Goal: Task Accomplishment & Management: Manage account settings

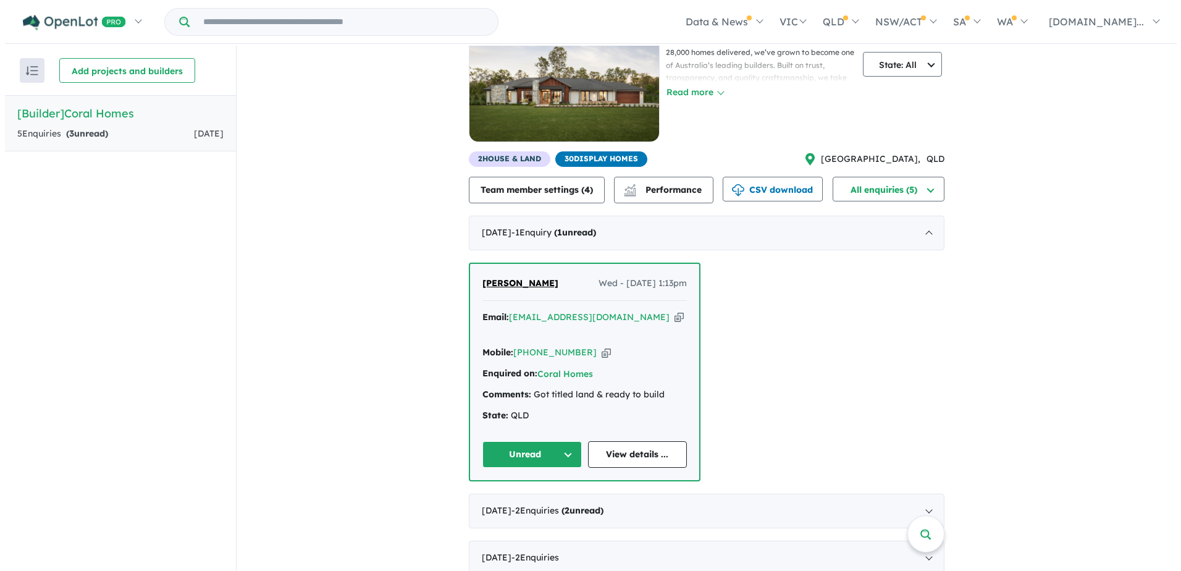
scroll to position [2, 0]
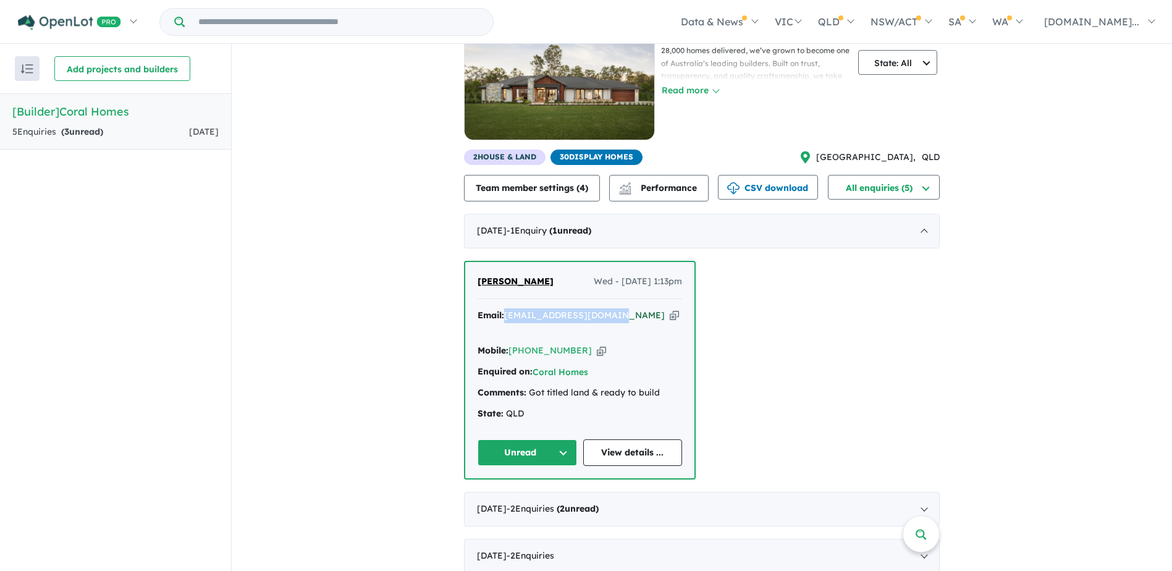
drag, startPoint x: 602, startPoint y: 315, endPoint x: 505, endPoint y: 316, distance: 96.4
click at [505, 316] on div "Email: [EMAIL_ADDRESS][DOMAIN_NAME] Copied!" at bounding box center [580, 323] width 205 height 30
copy a%20undefined"] "[EMAIL_ADDRESS][DOMAIN_NAME]"
click at [1021, 314] on div "View all builders in your account 5 Enquir ies ( 3 unread) [DATE] [Builder] Cor…" at bounding box center [702, 289] width 940 height 592
click at [886, 183] on button "All enquiries (5)" at bounding box center [884, 187] width 112 height 25
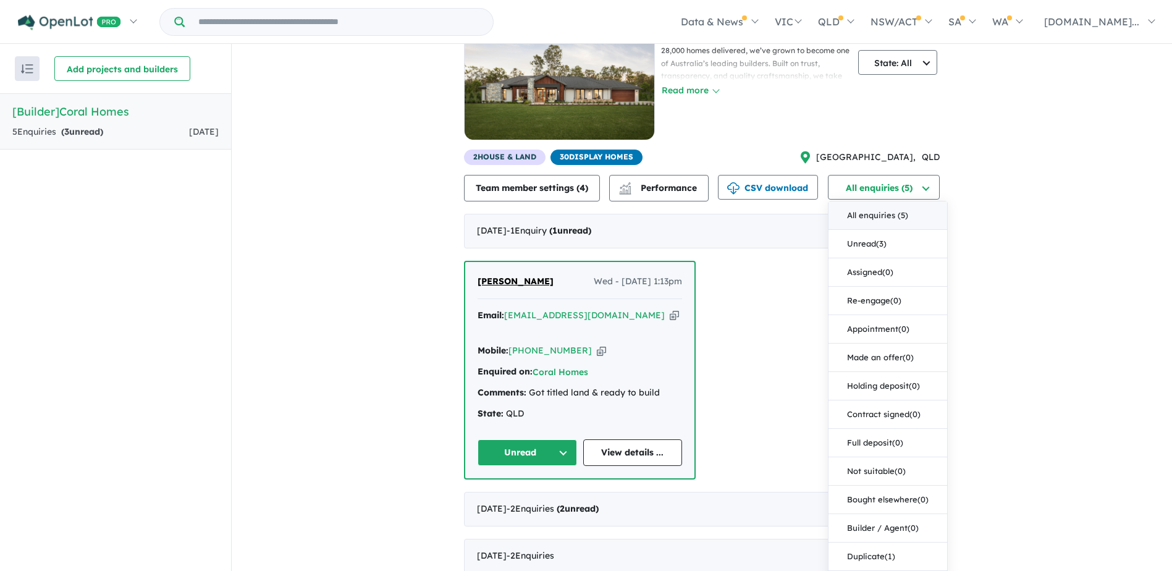
click at [883, 215] on button "All enquiries ( 5 )" at bounding box center [888, 215] width 119 height 28
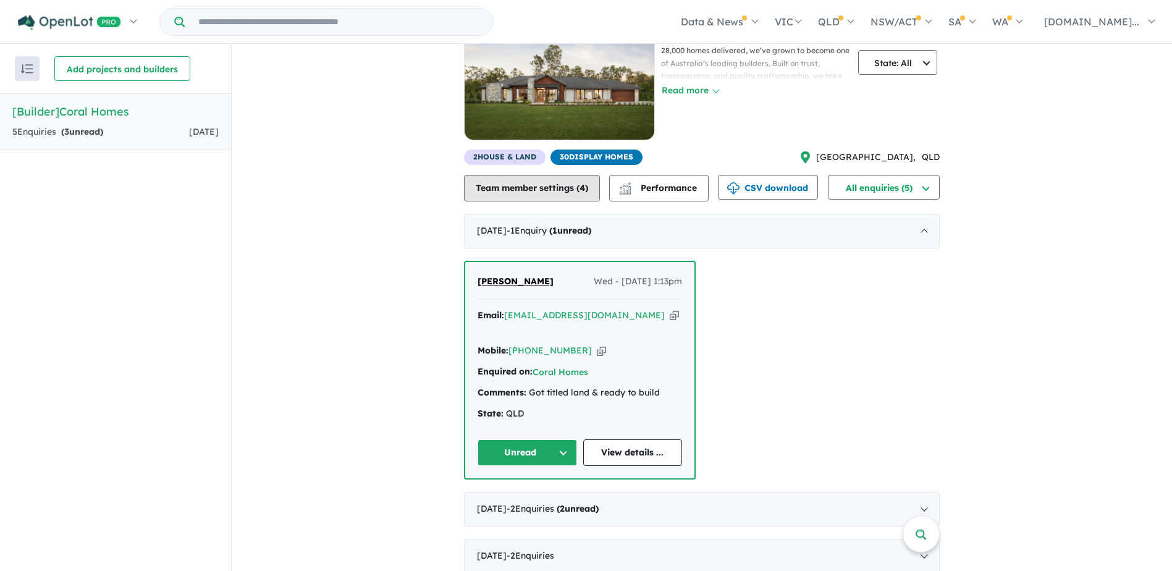
click at [525, 191] on button "Team member settings ( 4 )" at bounding box center [532, 188] width 136 height 27
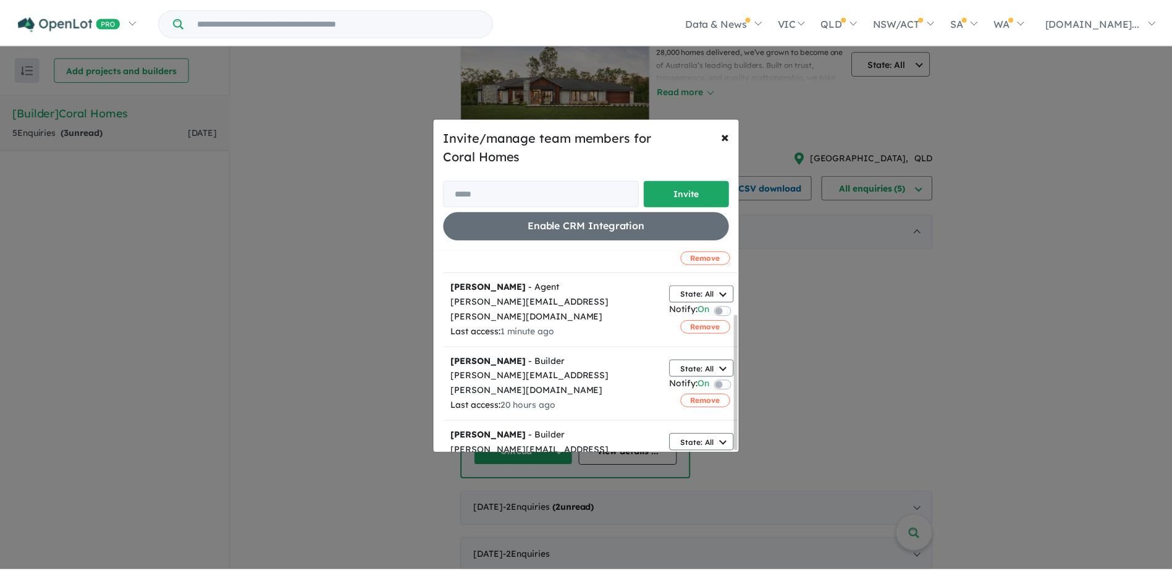
scroll to position [94, 0]
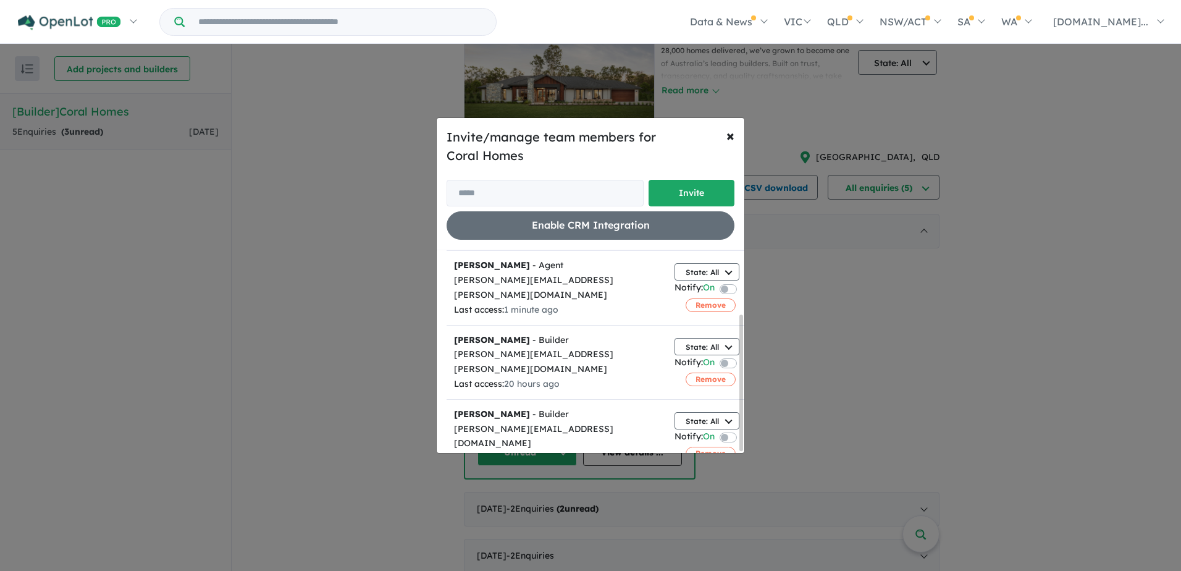
click at [913, 293] on div "Invite/manage team members for Coral Homes Invite Enable CRM Integration × Clos…" at bounding box center [590, 285] width 1181 height 571
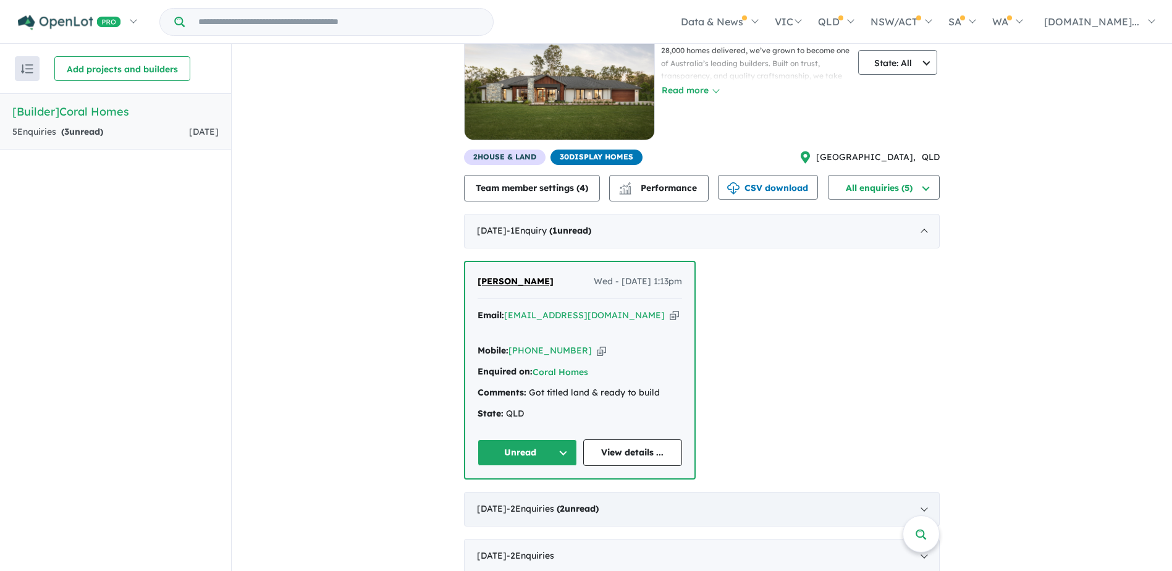
click at [769, 494] on div "[DATE] - 2 Enquir ies ( 2 unread)" at bounding box center [702, 509] width 476 height 35
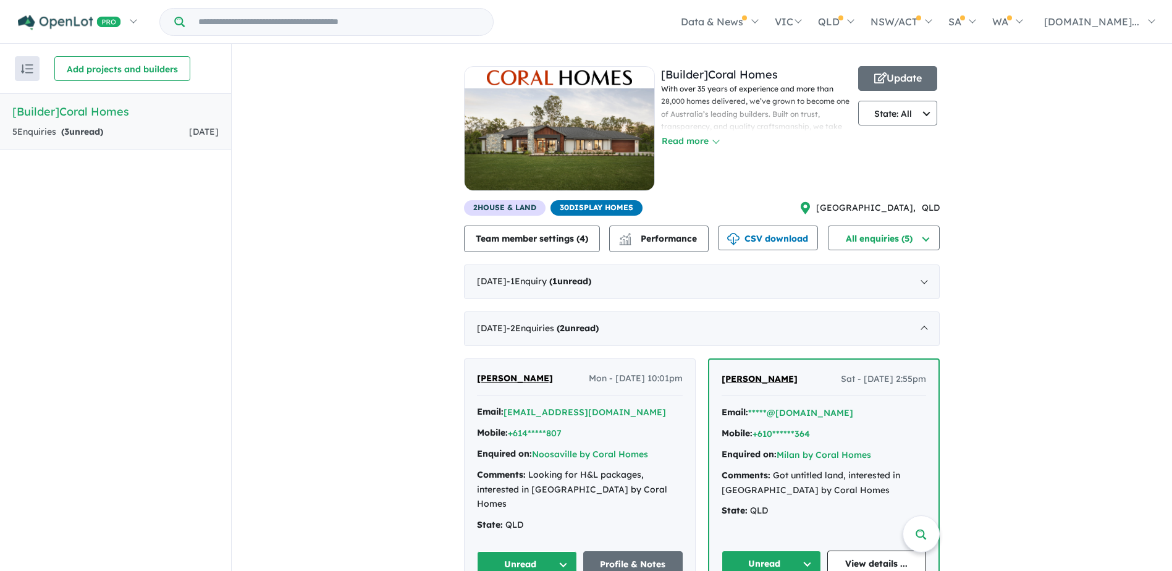
scroll to position [65, 0]
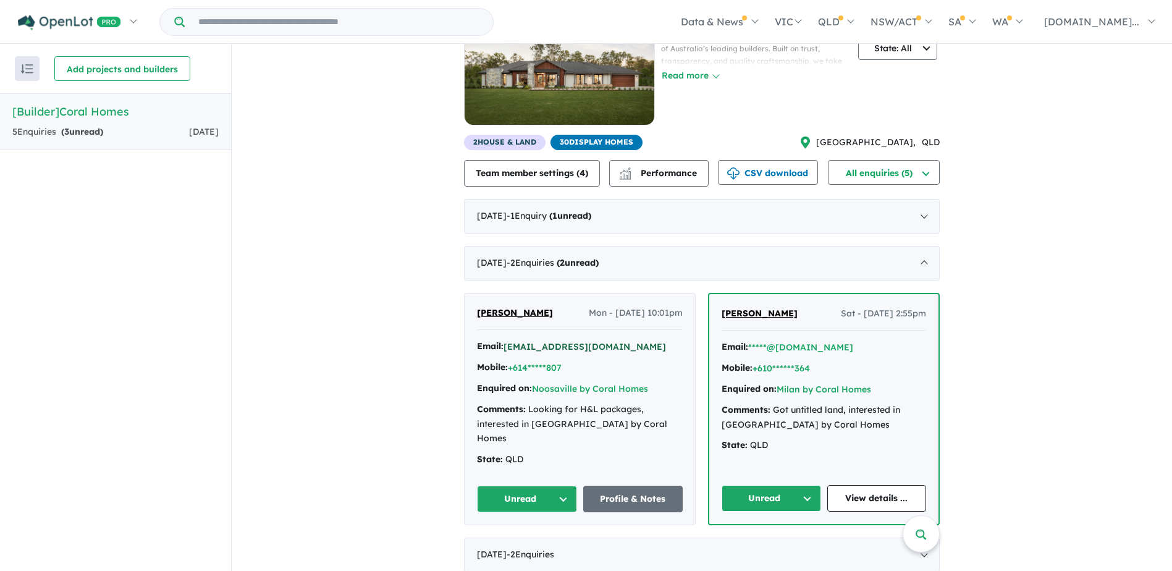
click at [567, 347] on button "[EMAIL_ADDRESS][DOMAIN_NAME]" at bounding box center [585, 346] width 162 height 13
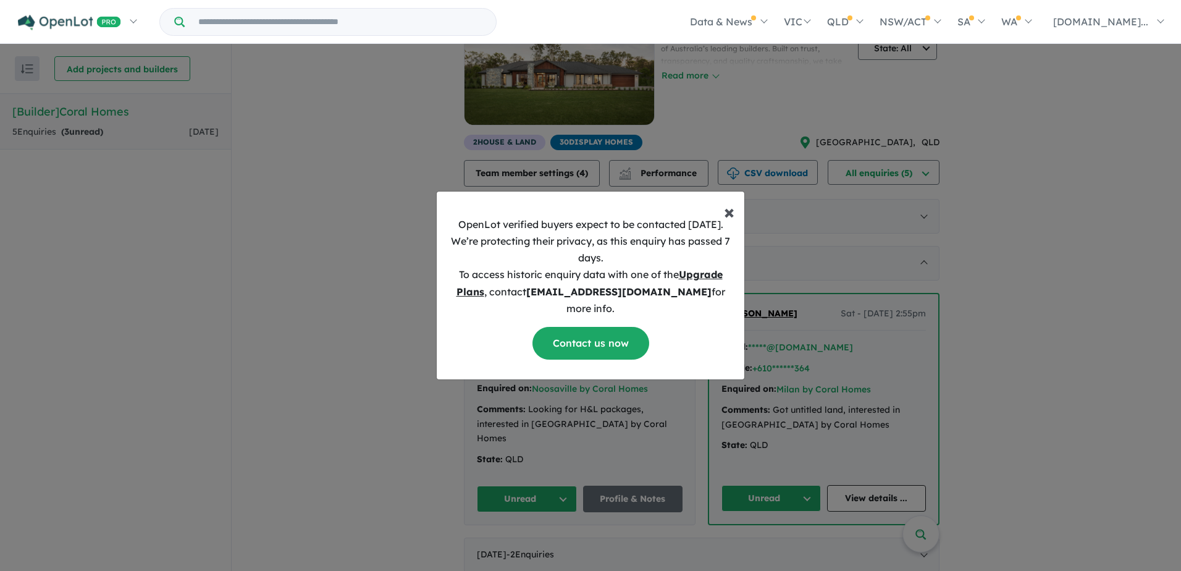
click at [728, 220] on span "×" at bounding box center [729, 211] width 11 height 25
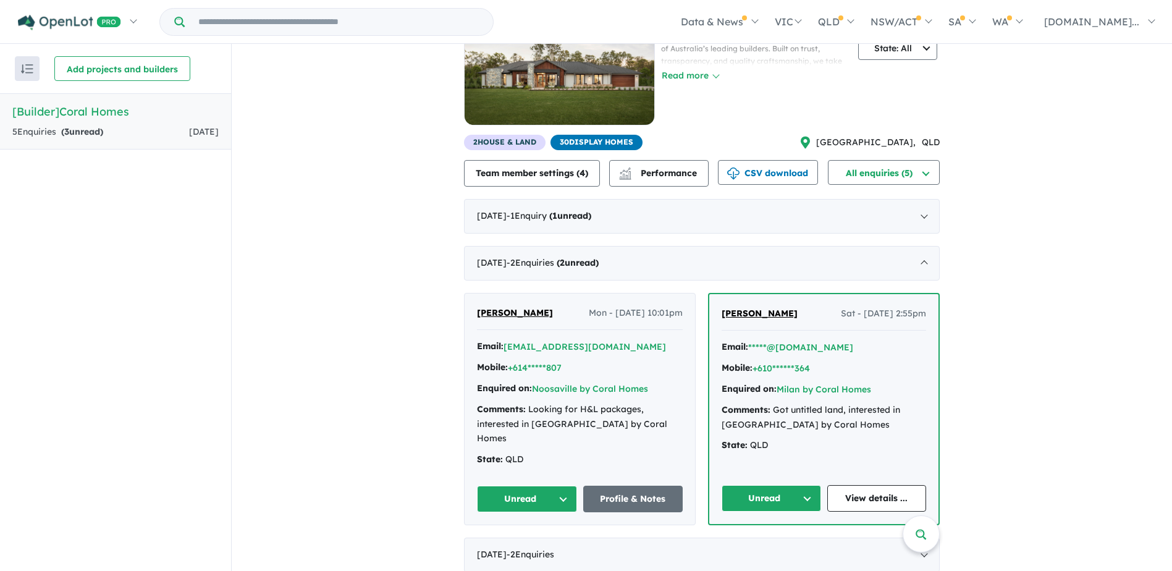
drag, startPoint x: 1115, startPoint y: 399, endPoint x: 1097, endPoint y: 408, distance: 19.9
click at [1110, 403] on div "View all builders in your account 5 Enquir ies ( 3 unread) [DATE] [Builder] Cor…" at bounding box center [702, 281] width 940 height 606
click at [623, 539] on div "[DATE] - 2 Enquir ies ( 0 unread)" at bounding box center [702, 555] width 476 height 35
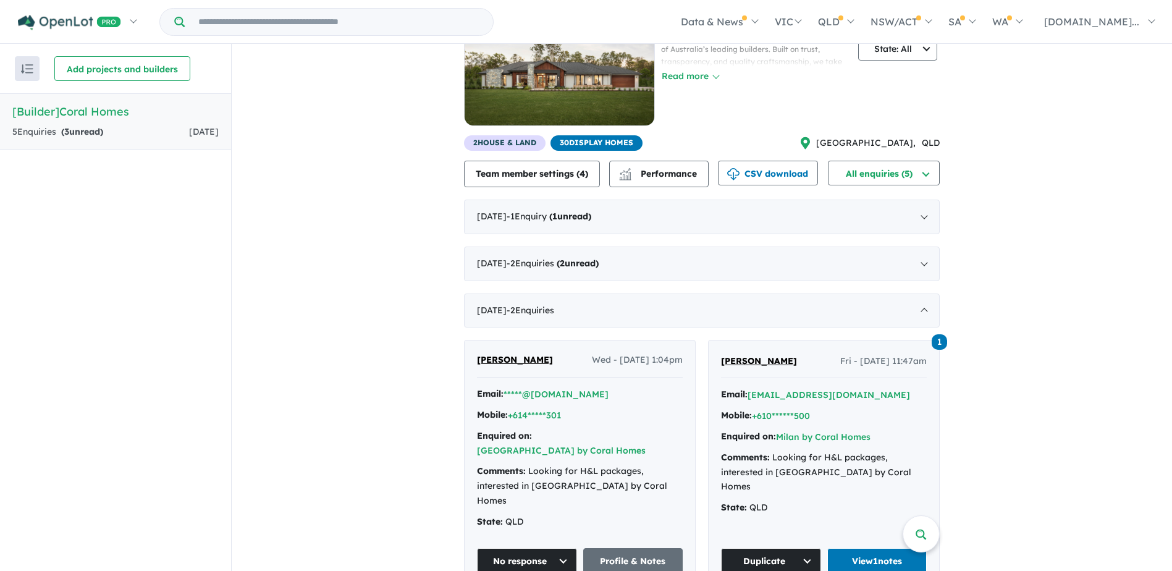
scroll to position [3, 0]
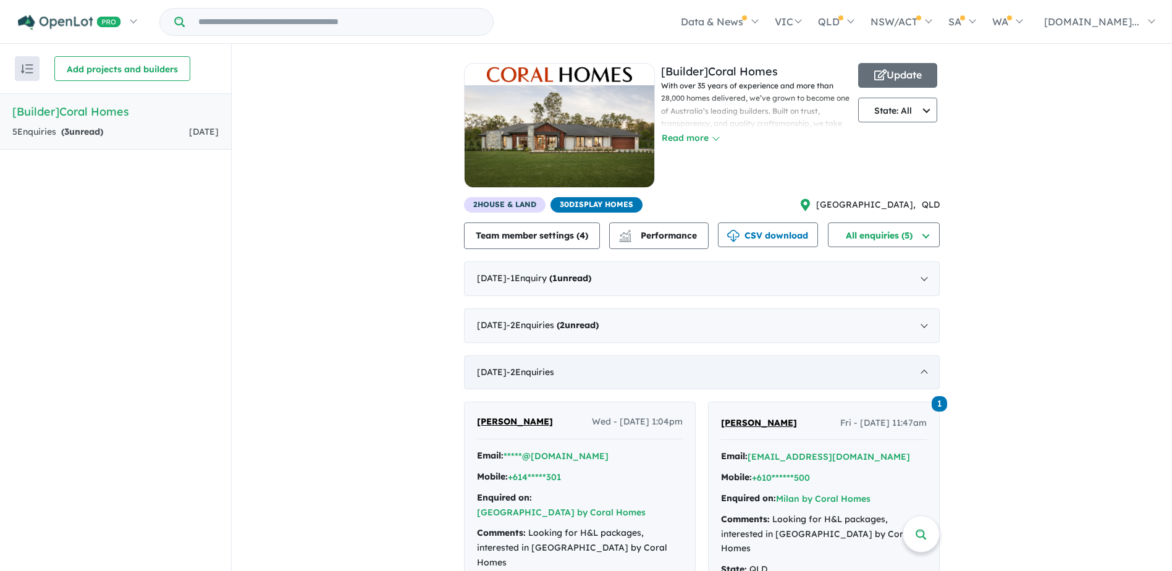
click at [554, 371] on span "- 2 Enquir ies ( 0 unread)" at bounding box center [531, 371] width 48 height 11
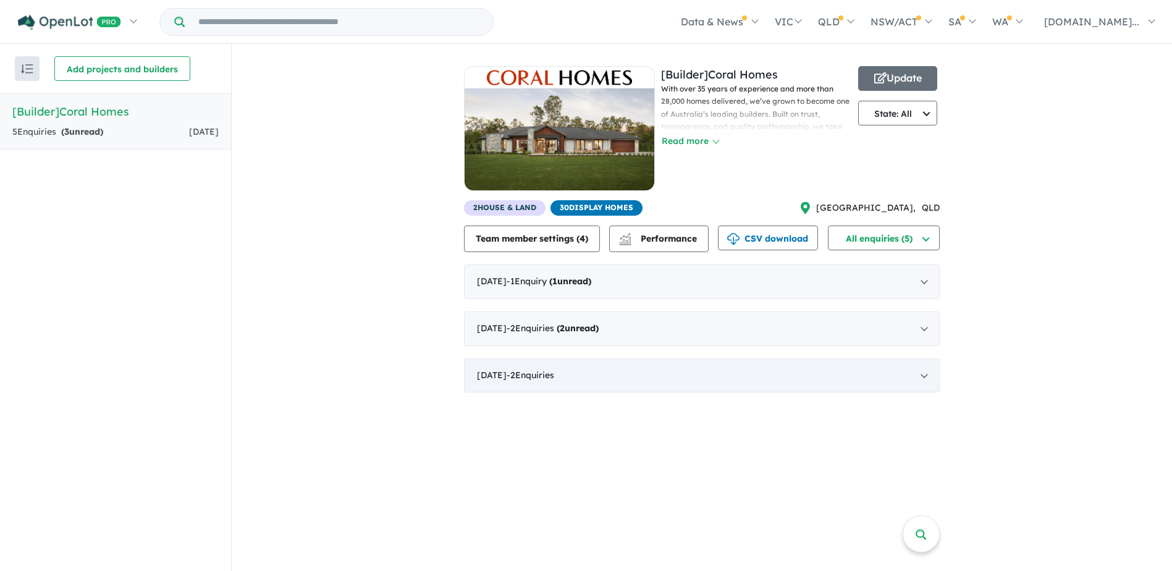
scroll to position [0, 0]
click at [554, 372] on span "- 2 Enquir ies ( 0 unread)" at bounding box center [531, 374] width 48 height 11
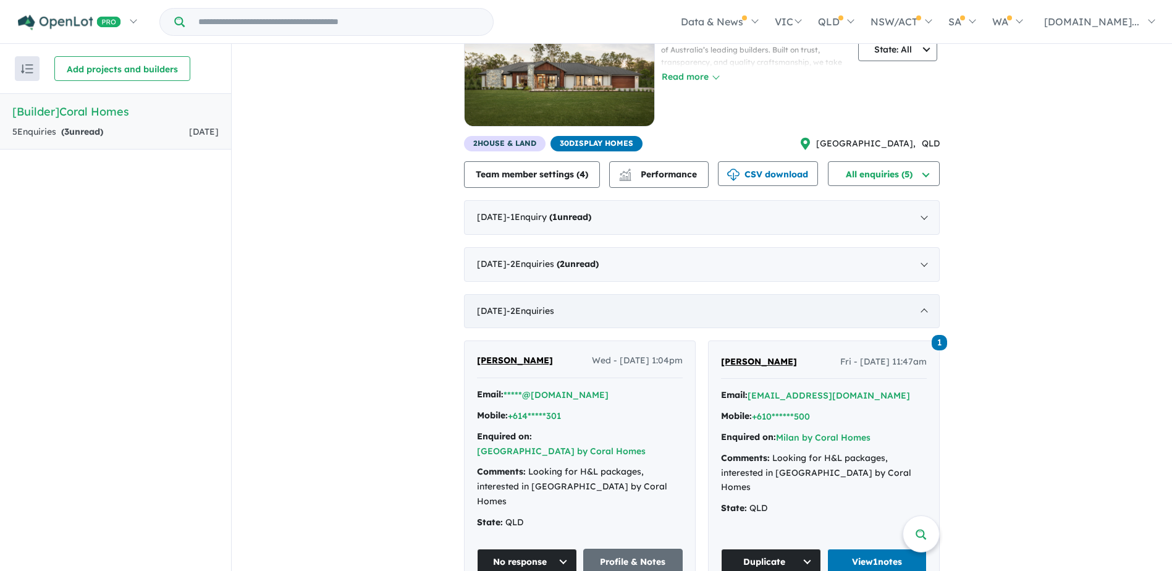
scroll to position [65, 0]
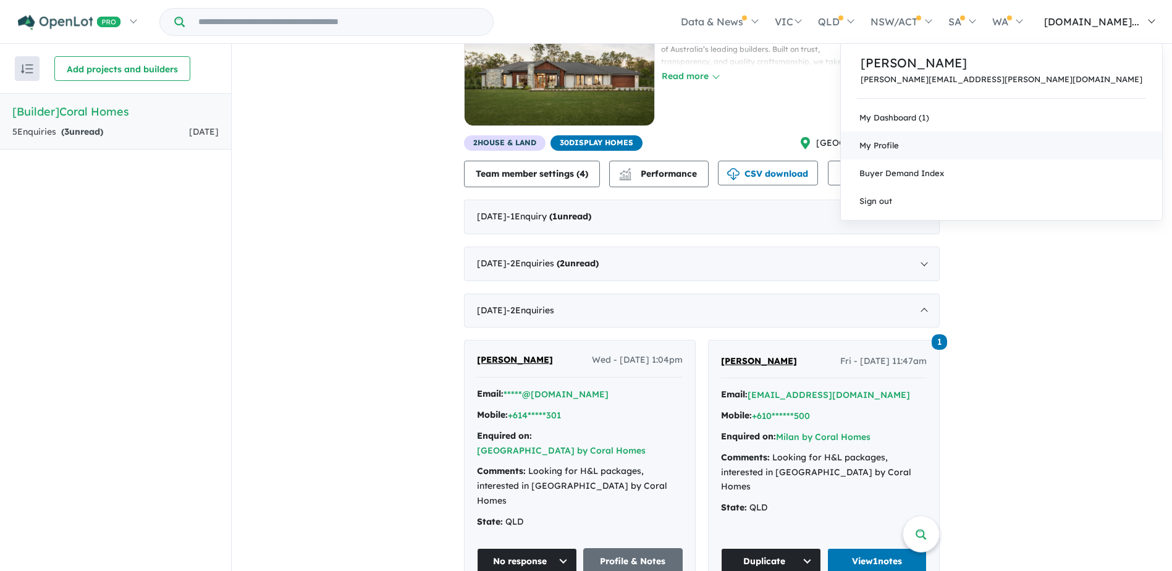
click at [1089, 147] on link "My Profile" at bounding box center [1001, 146] width 321 height 28
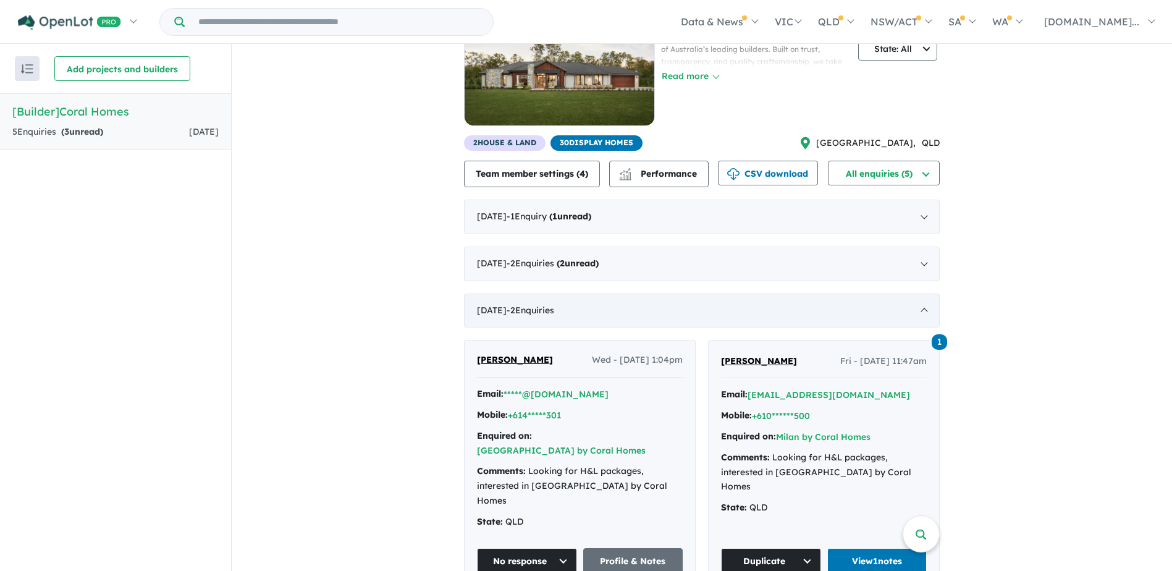
click at [551, 316] on div "[DATE] - 2 Enquir ies ( 0 unread)" at bounding box center [702, 310] width 476 height 35
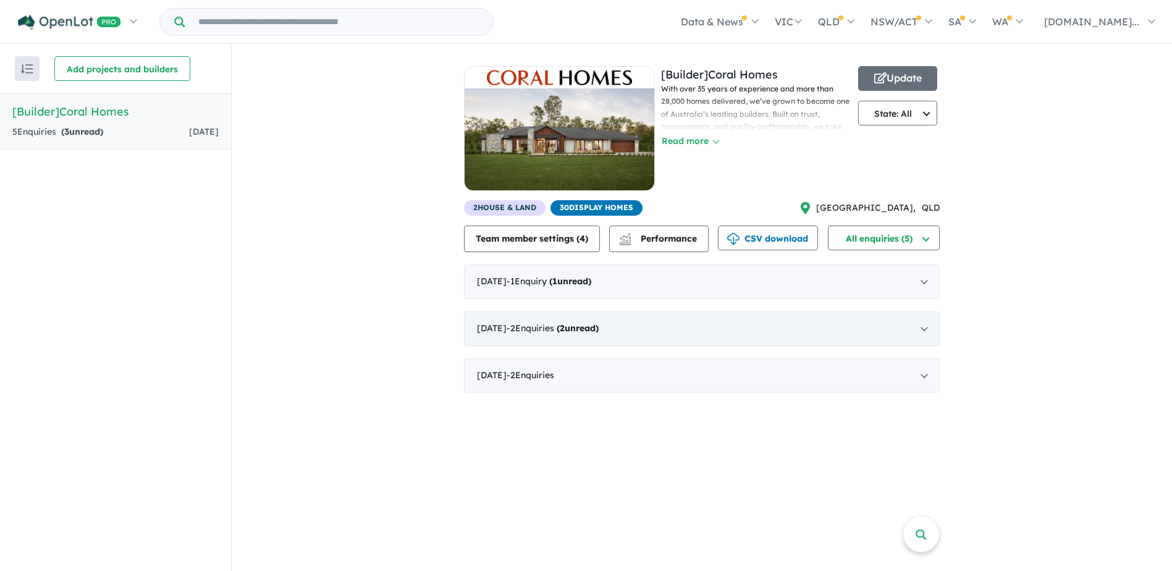
drag, startPoint x: 550, startPoint y: 327, endPoint x: 550, endPoint y: 342, distance: 14.8
click at [550, 338] on div "[DATE] - 2 Enquir ies ( 2 unread)" at bounding box center [702, 328] width 476 height 35
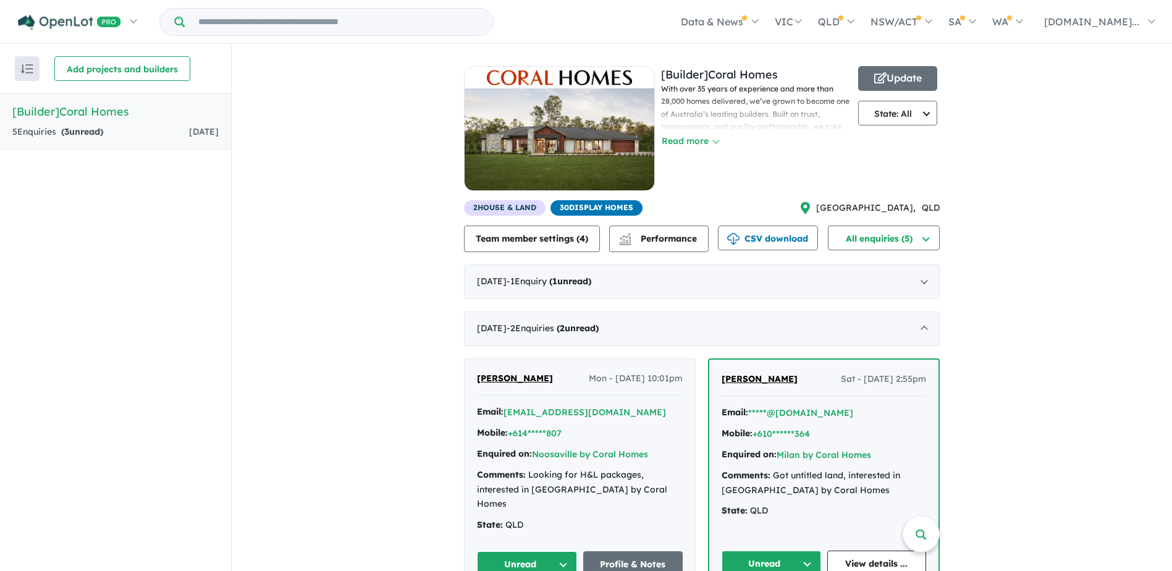
scroll to position [62, 0]
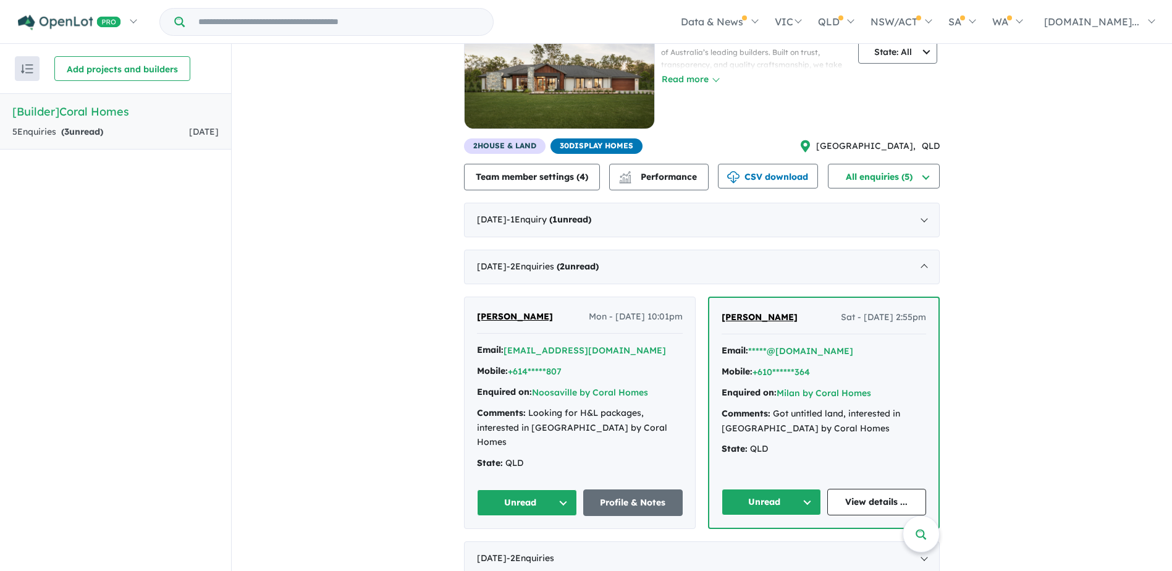
click at [525, 317] on span "[PERSON_NAME]" at bounding box center [515, 316] width 76 height 11
click at [1053, 301] on div "View all builders in your account 5 Enquir ies ( 3 unread) [DATE] [Builder] Cor…" at bounding box center [702, 285] width 940 height 606
click at [777, 313] on span "[PERSON_NAME]" at bounding box center [760, 316] width 76 height 11
click at [1065, 129] on div "View all builders in your account 5 Enquir ies ( 3 unread) [DATE] [Builder] Cor…" at bounding box center [702, 285] width 940 height 606
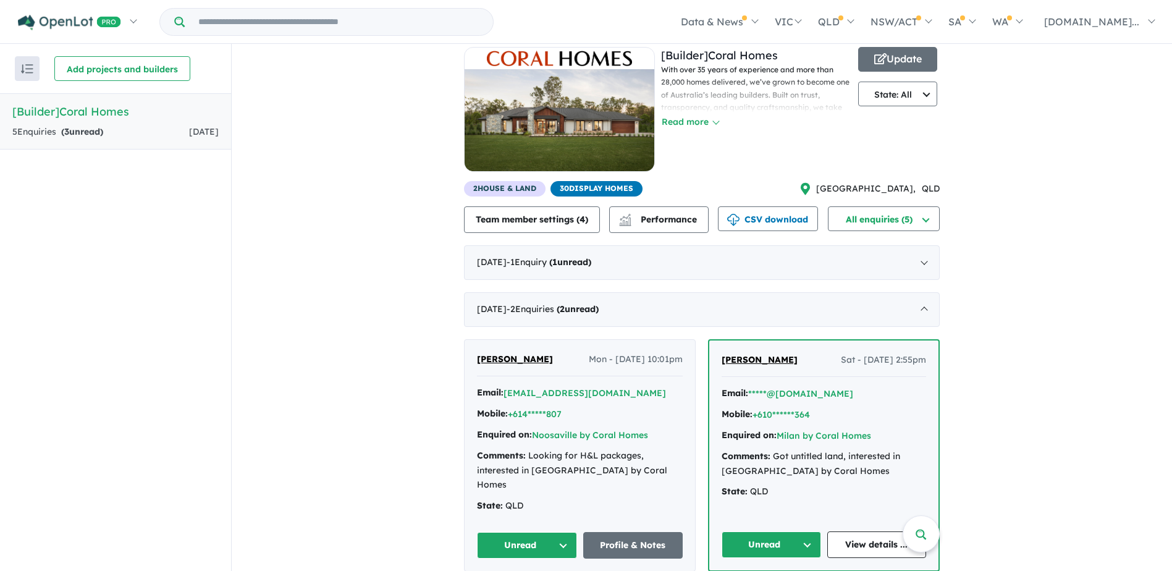
scroll to position [0, 0]
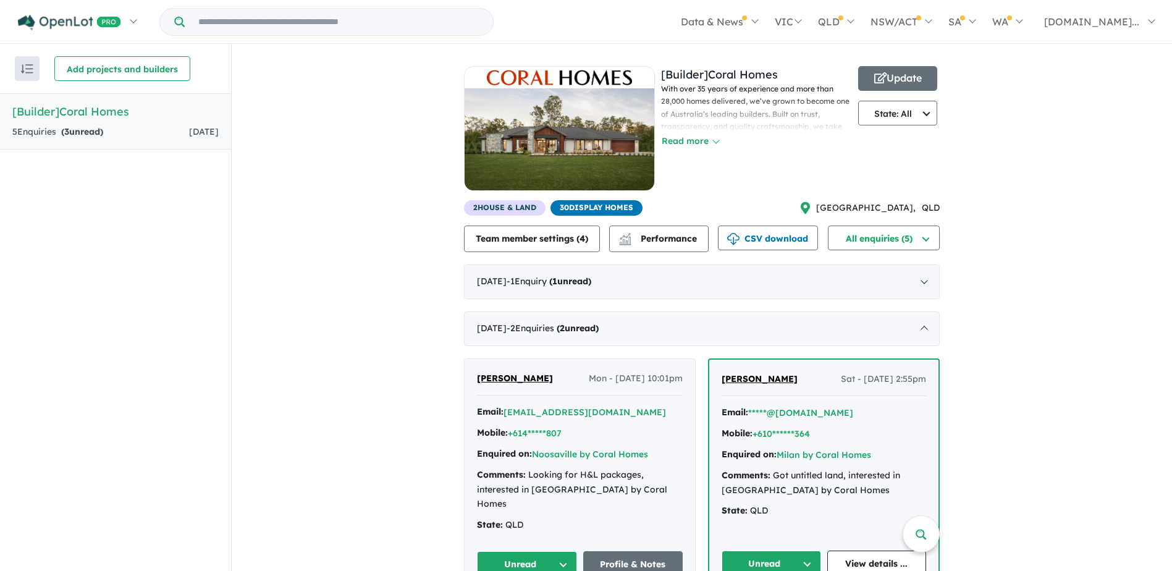
drag, startPoint x: 1060, startPoint y: 385, endPoint x: 961, endPoint y: 433, distance: 110.5
click at [1060, 385] on div "View all builders in your account 5 Enquir ies ( 3 unread) [DATE] [Builder] Cor…" at bounding box center [702, 347] width 940 height 606
click at [1044, 381] on div "View all builders in your account 5 Enquir ies ( 3 unread) [DATE] [Builder] Cor…" at bounding box center [702, 347] width 940 height 606
click at [1039, 382] on div "View all builders in your account 5 Enquir ies ( 3 unread) [DATE] [Builder] Cor…" at bounding box center [702, 347] width 940 height 606
click at [1037, 386] on div "View all builders in your account 5 Enquir ies ( 3 unread) [DATE] [Builder] Cor…" at bounding box center [702, 347] width 940 height 606
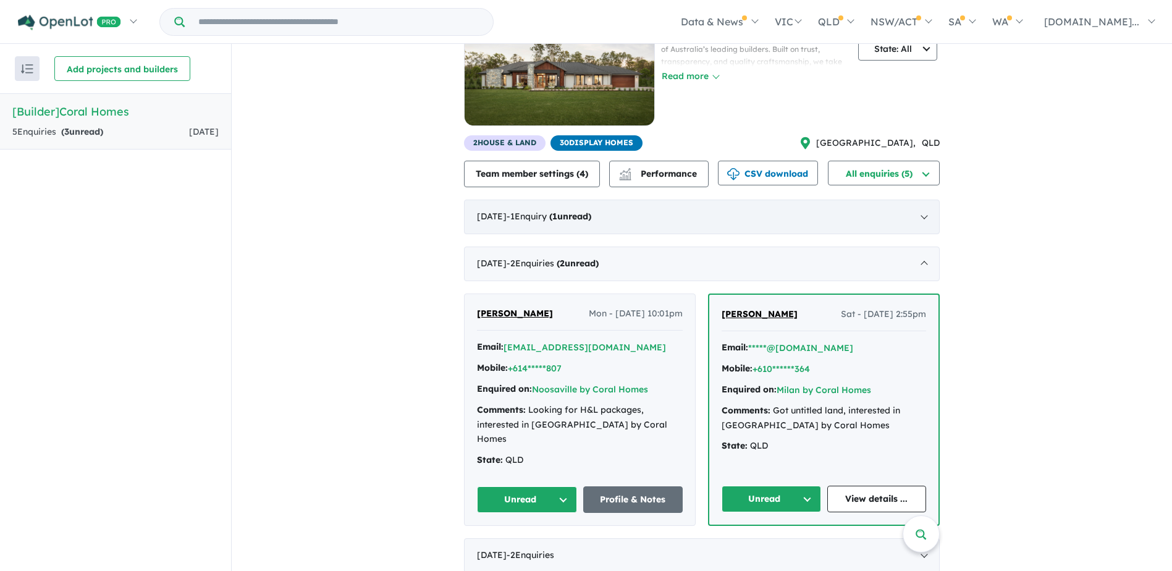
scroll to position [65, 0]
click at [764, 176] on button "CSV download" at bounding box center [768, 172] width 100 height 25
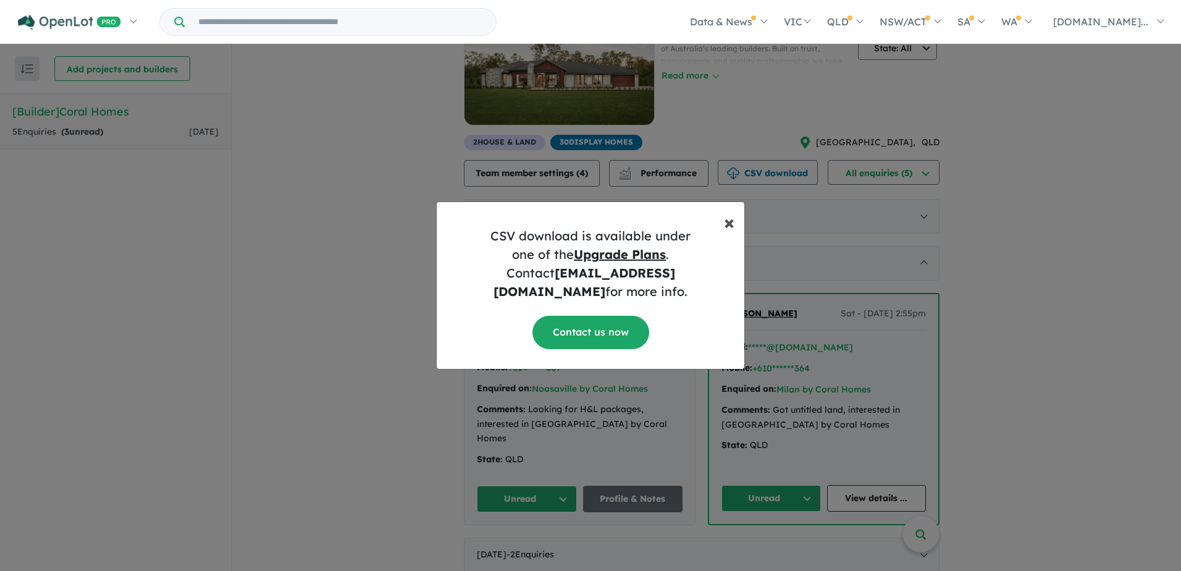
click at [726, 244] on div "× Close CSV download is available under one of the Upgrade Plans . Contact [EMA…" at bounding box center [590, 284] width 309 height 167
click at [733, 226] on span "×" at bounding box center [729, 221] width 11 height 25
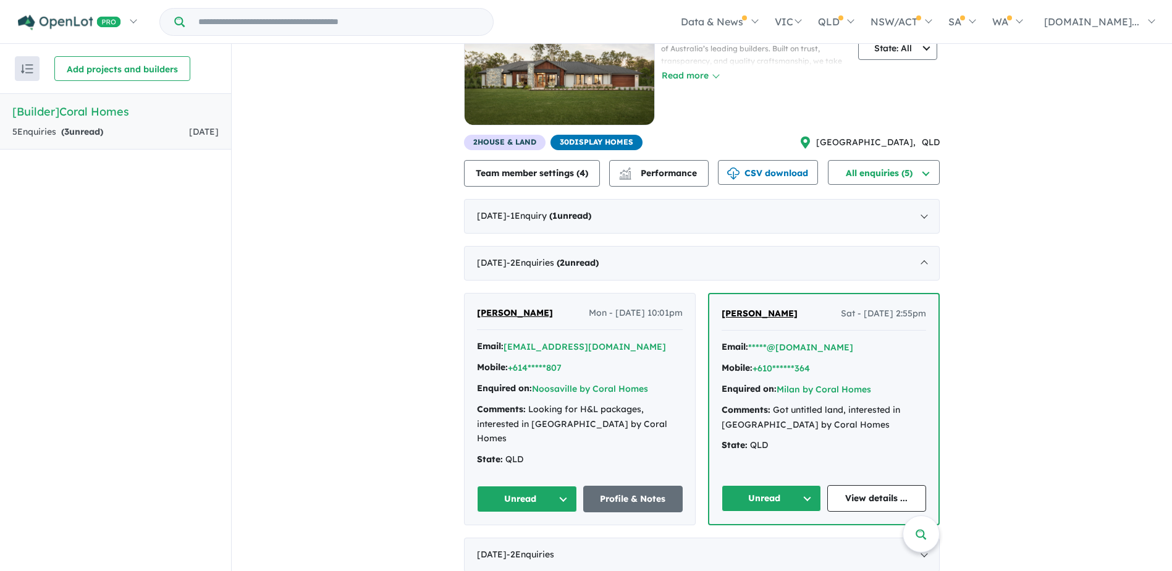
click at [1022, 251] on div "View all builders in your account 5 Enquir ies ( 3 unread) [DATE] [Builder] Cor…" at bounding box center [702, 281] width 940 height 606
click at [739, 221] on div "[DATE] - 1 Enquir y ( 1 unread)" at bounding box center [702, 216] width 476 height 35
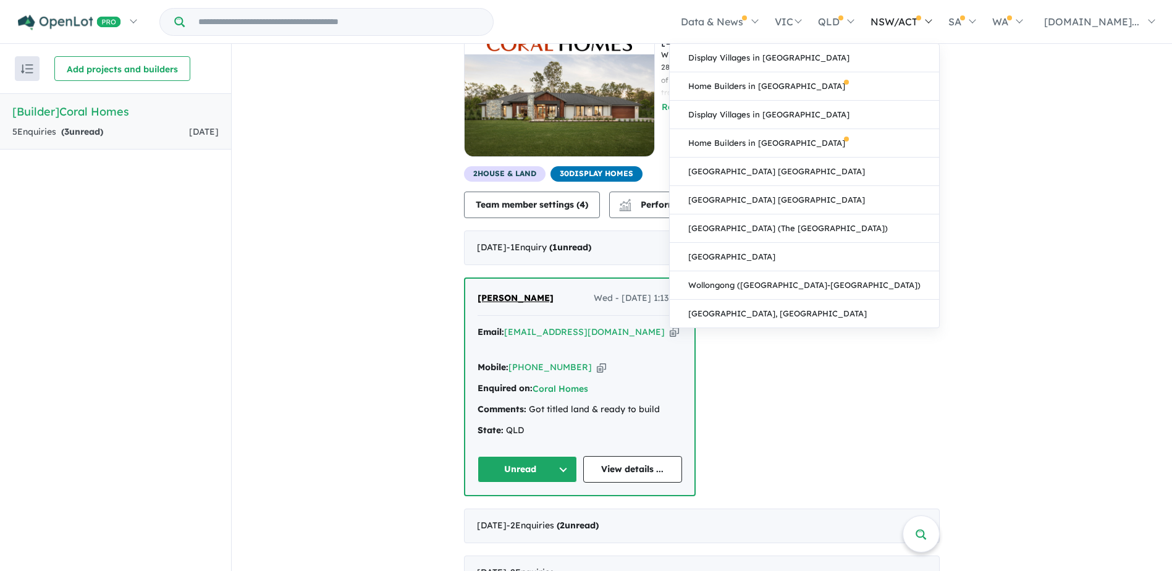
scroll to position [51, 0]
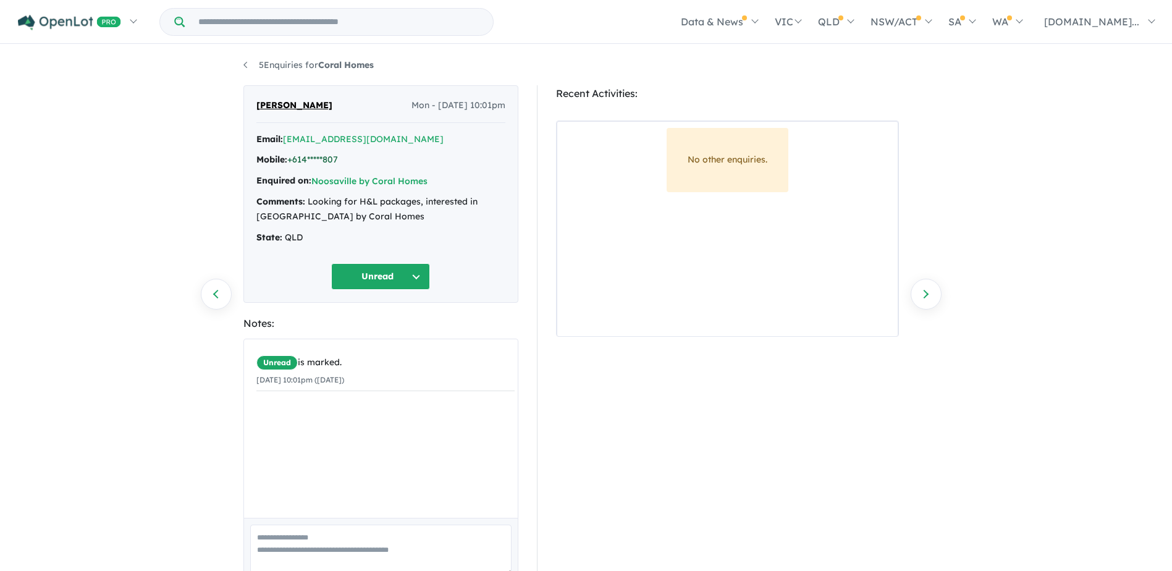
click at [313, 156] on link "+614*****807" at bounding box center [312, 159] width 51 height 11
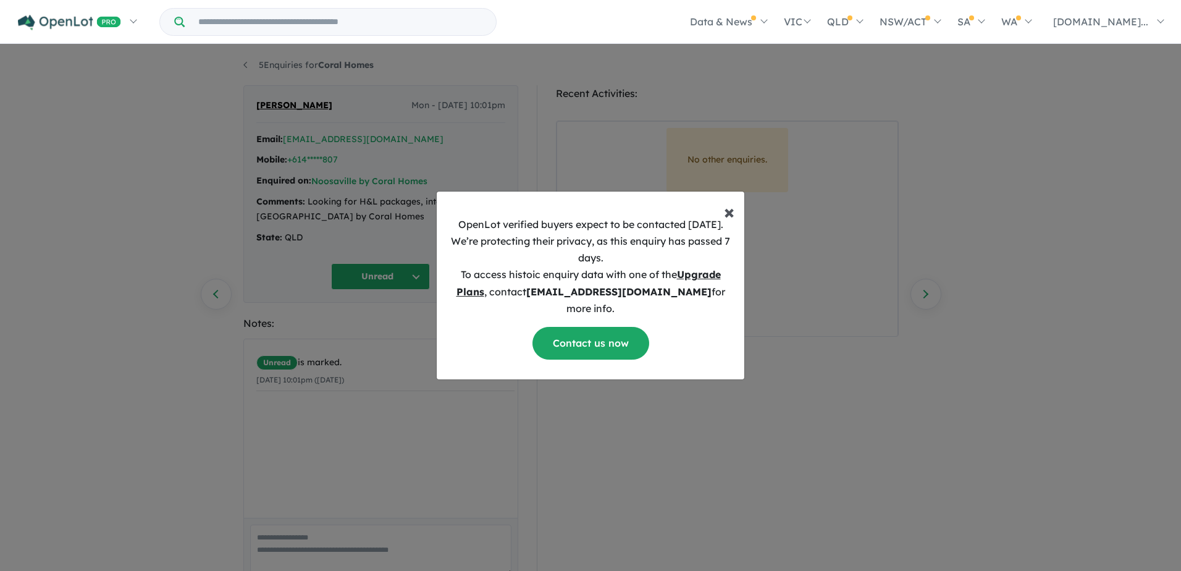
click at [728, 222] on span "×" at bounding box center [729, 211] width 11 height 25
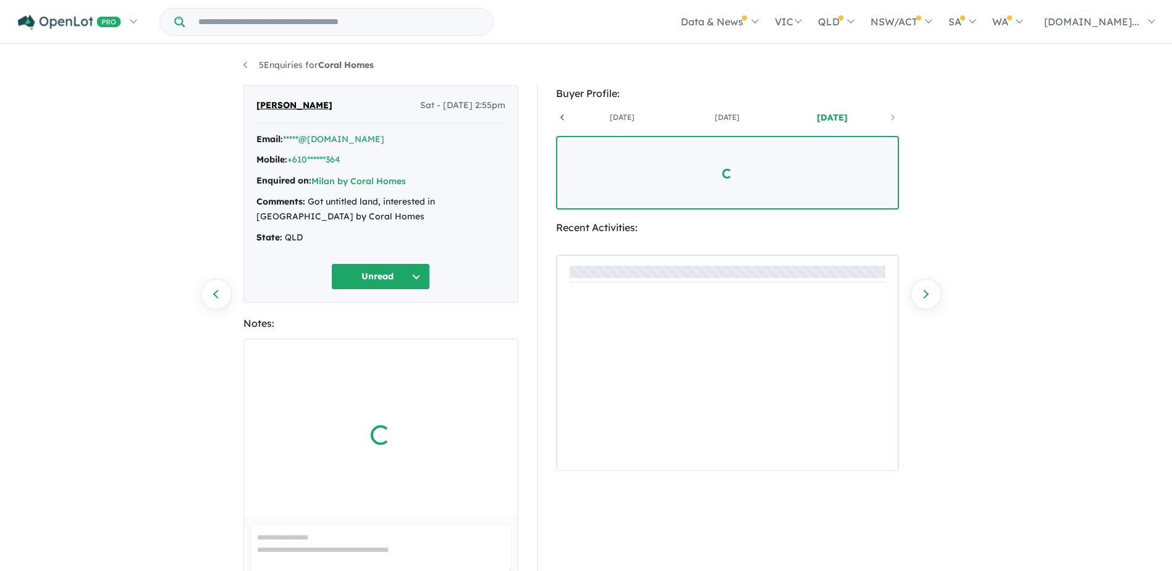
scroll to position [0, 91]
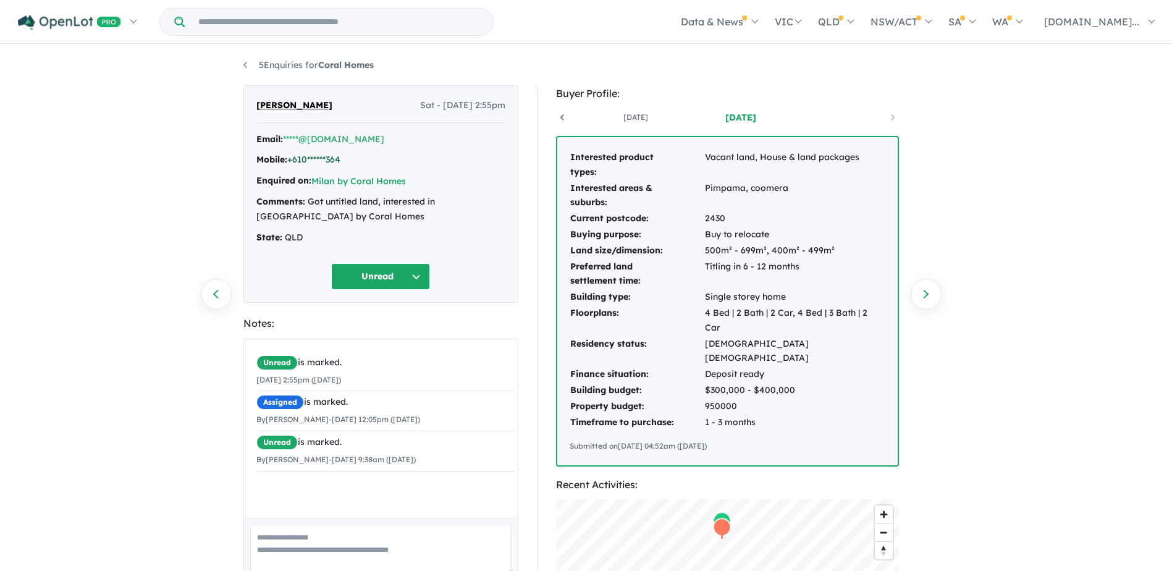
click at [334, 161] on link "+610******364" at bounding box center [313, 159] width 53 height 11
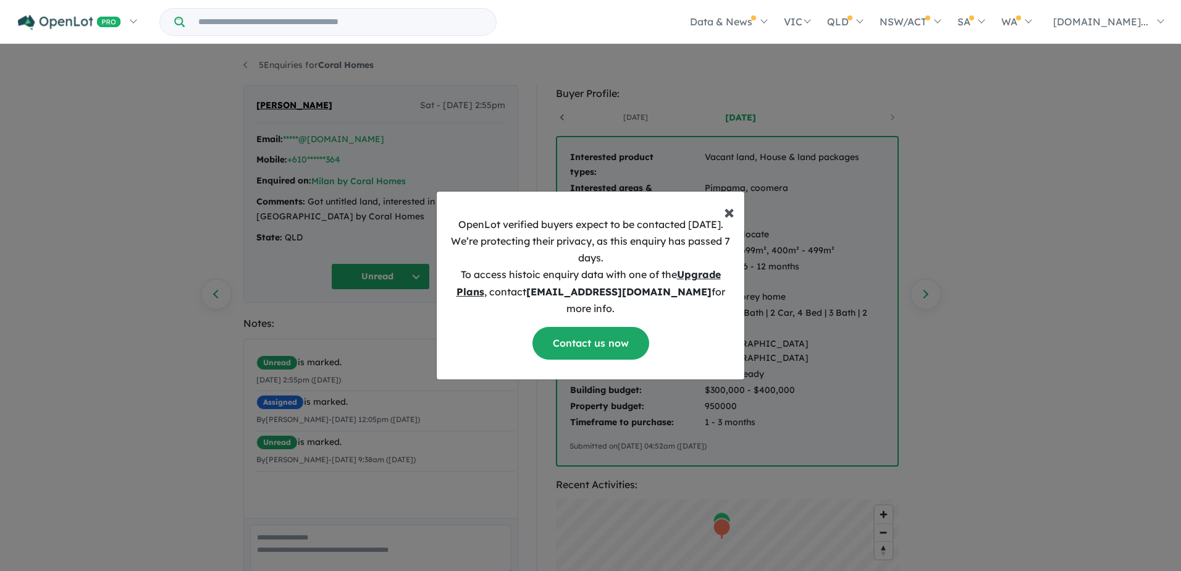
click at [724, 221] on span "×" at bounding box center [729, 211] width 11 height 25
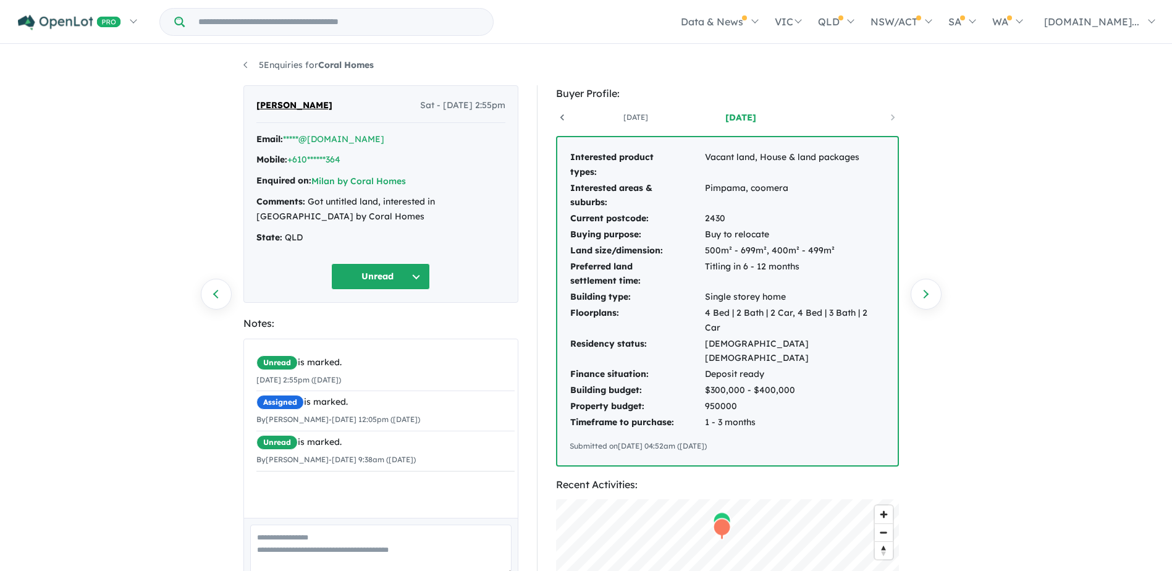
click at [959, 217] on div "5 Enquiries for Coral Homes Previous enquiry Next enquiry Delju Pappachan Sat -…" at bounding box center [586, 309] width 1172 height 527
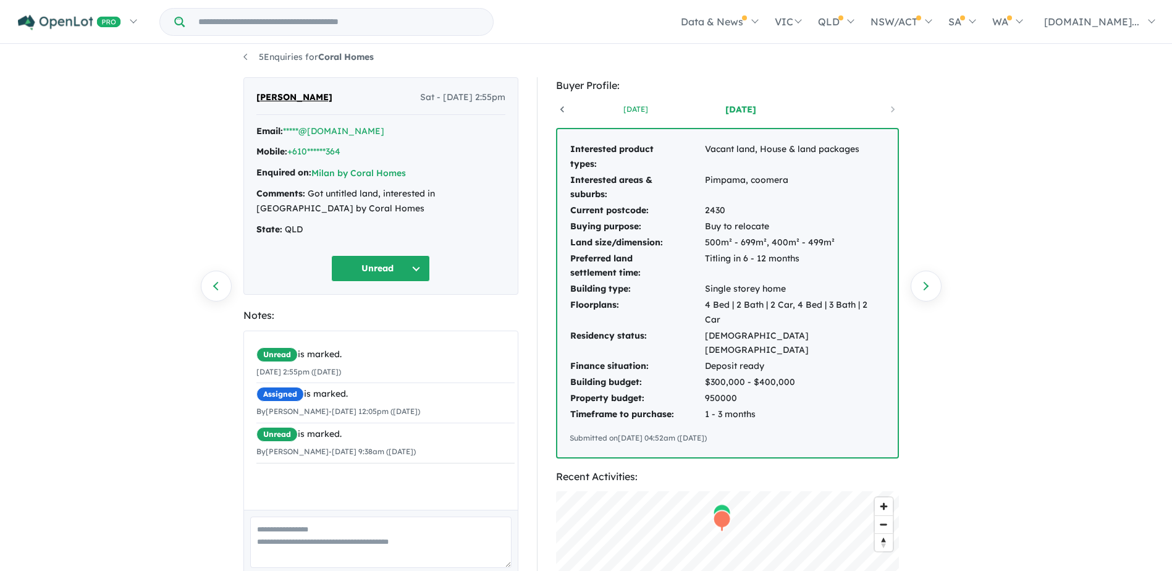
scroll to position [0, 0]
